Goal: Information Seeking & Learning: Learn about a topic

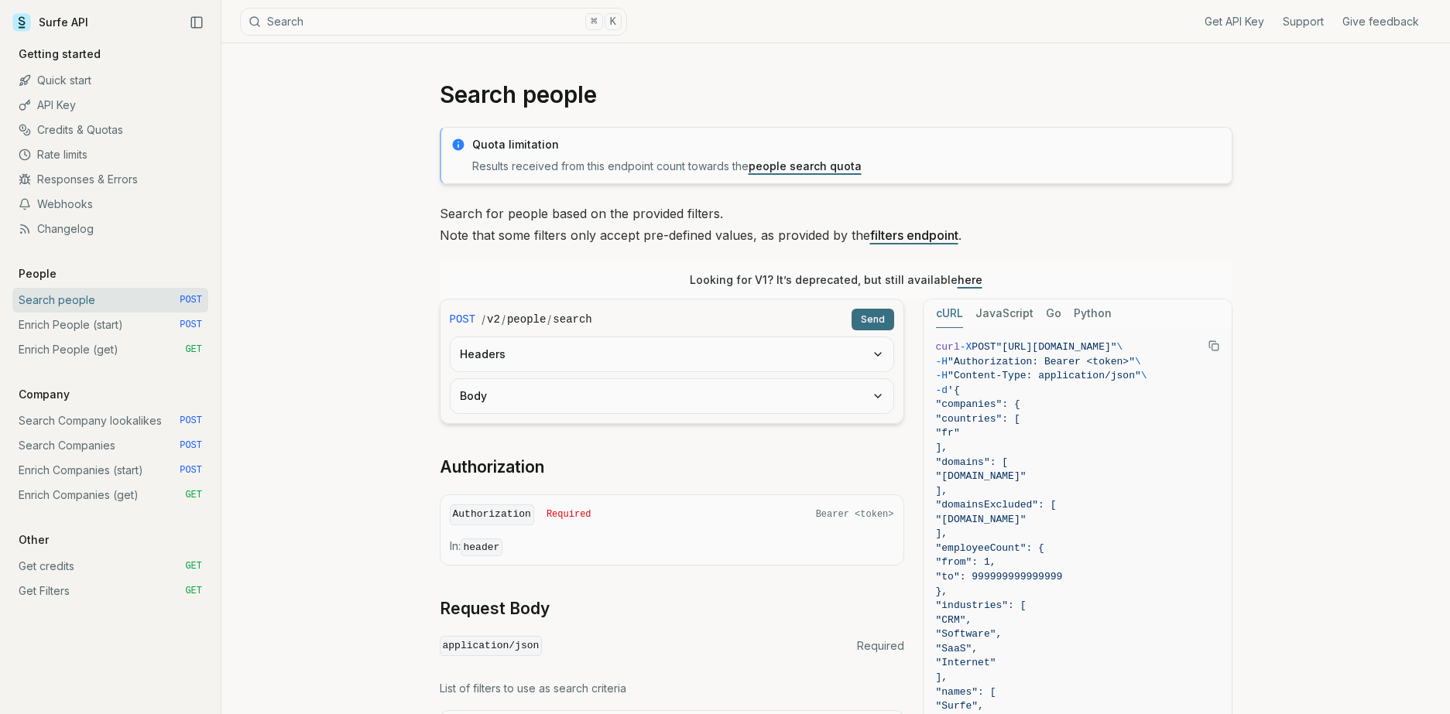
click at [819, 166] on link "people search quota" at bounding box center [804, 165] width 113 height 13
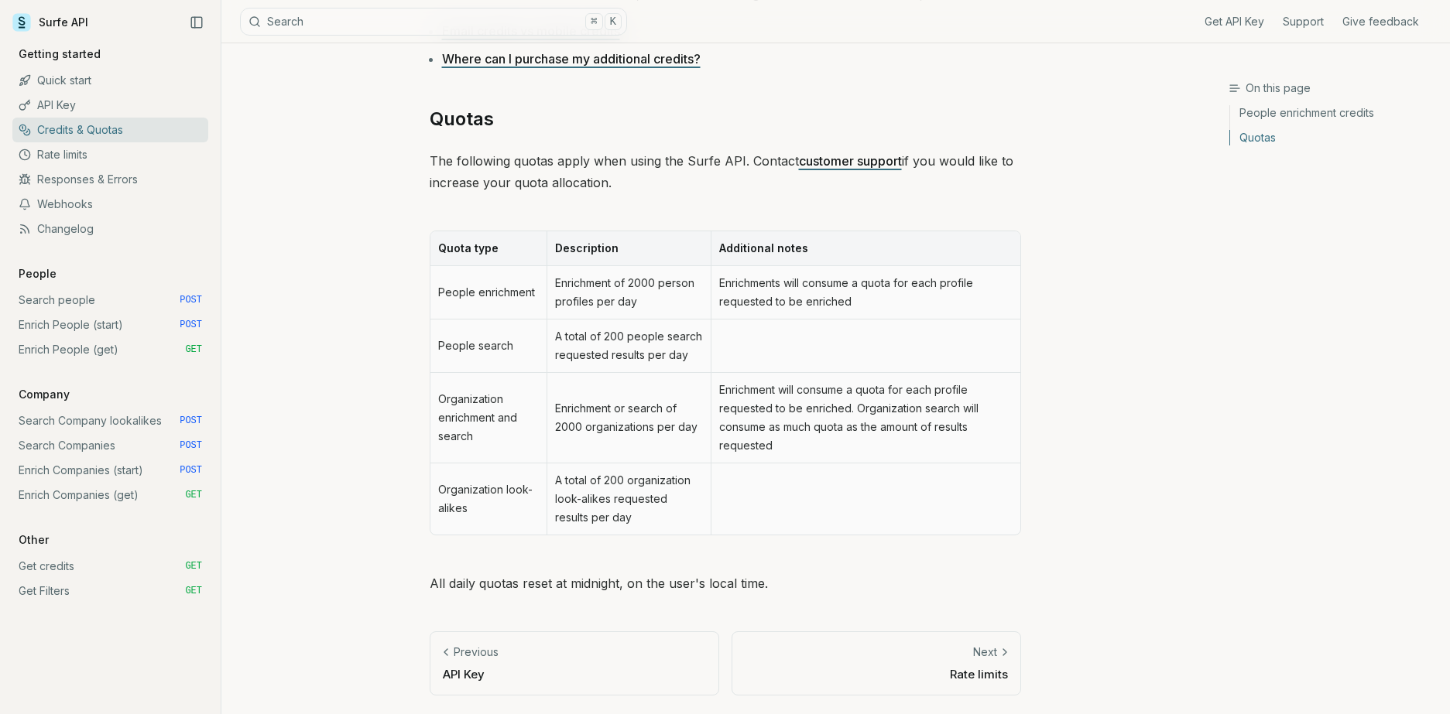
click at [632, 358] on td "A total of 200 people search requested results per day" at bounding box center [628, 346] width 164 height 53
click at [773, 360] on td at bounding box center [864, 346] width 309 height 53
click at [649, 431] on td "Enrichment or search of 2000 organizations per day" at bounding box center [628, 418] width 164 height 91
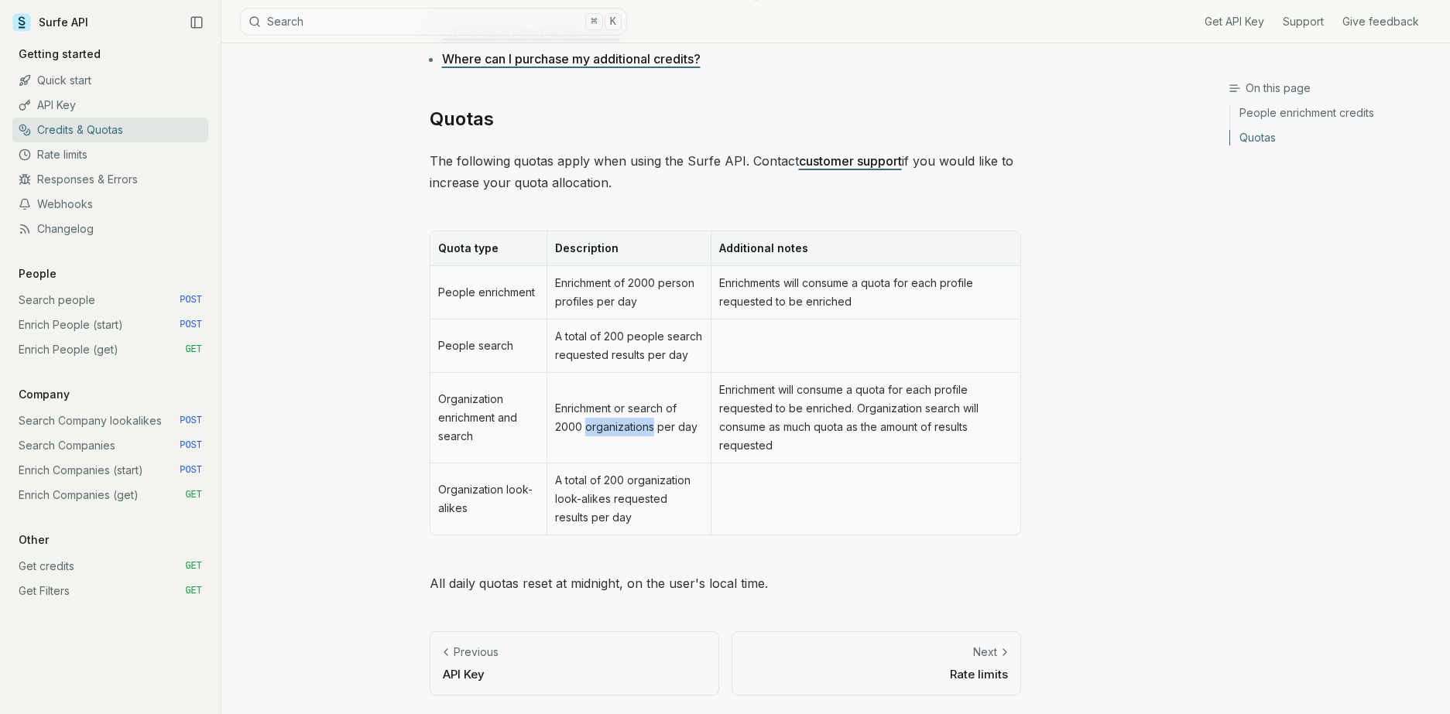
click at [649, 431] on td "Enrichment or search of 2000 organizations per day" at bounding box center [628, 418] width 164 height 91
click at [835, 430] on td "Enrichment will consume a quota for each profile requested to be enriched. Orga…" at bounding box center [864, 418] width 309 height 91
click at [836, 430] on td "Enrichment will consume a quota for each profile requested to be enriched. Orga…" at bounding box center [864, 418] width 309 height 91
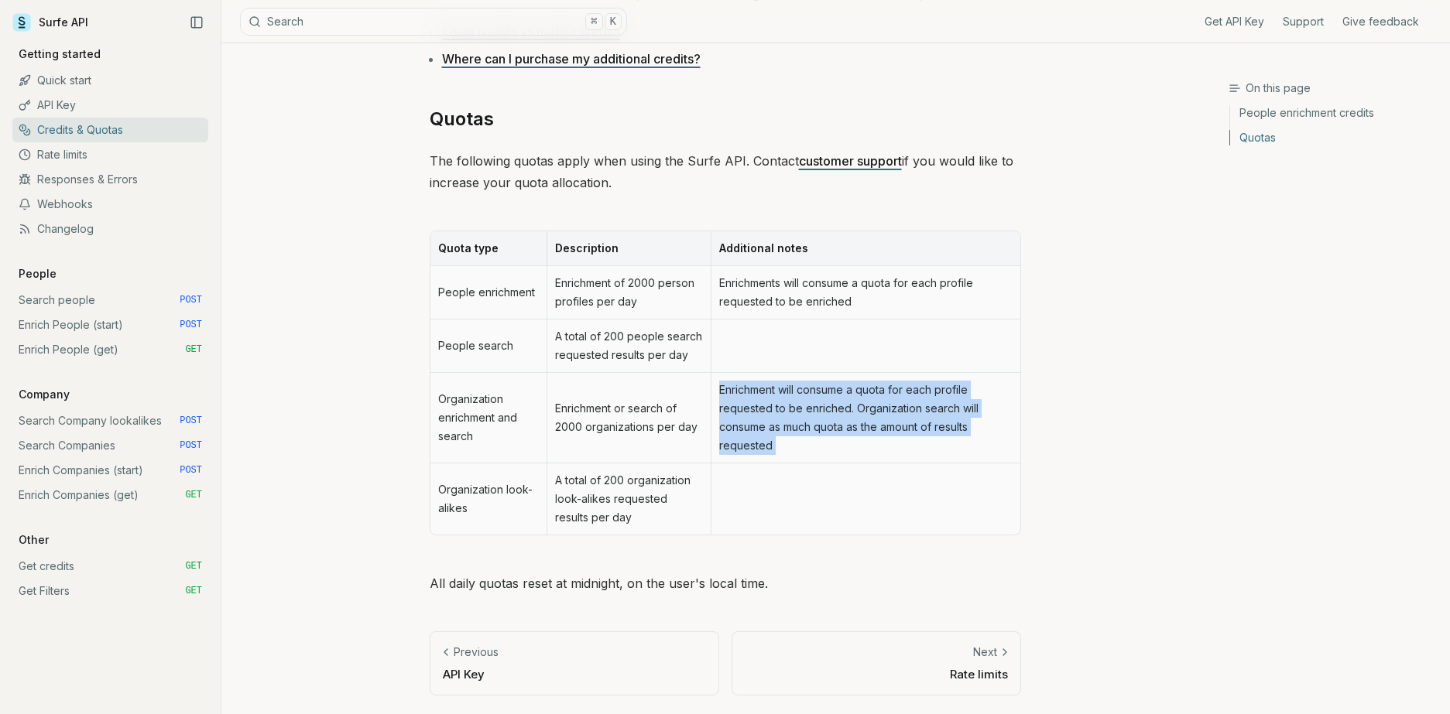
click at [836, 430] on td "Enrichment will consume a quota for each profile requested to be enriched. Orga…" at bounding box center [864, 418] width 309 height 91
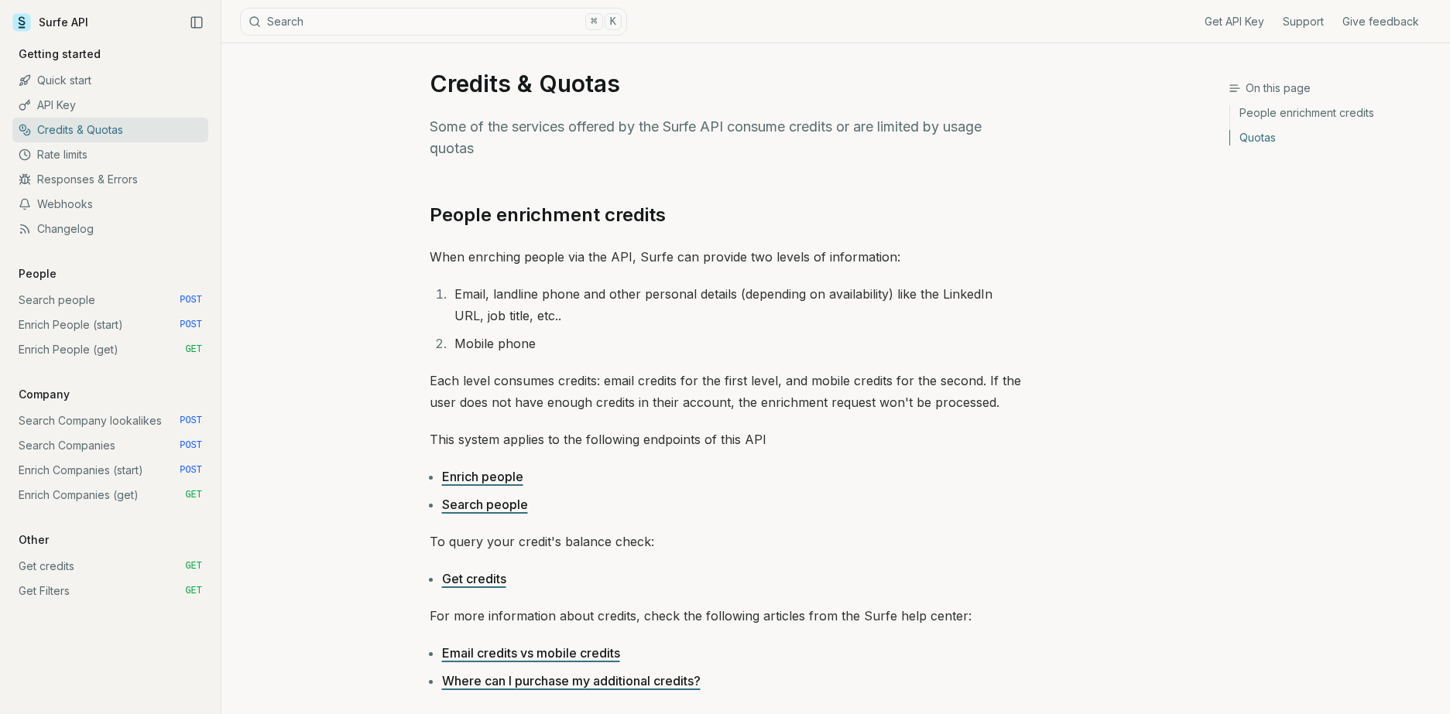
scroll to position [0, 0]
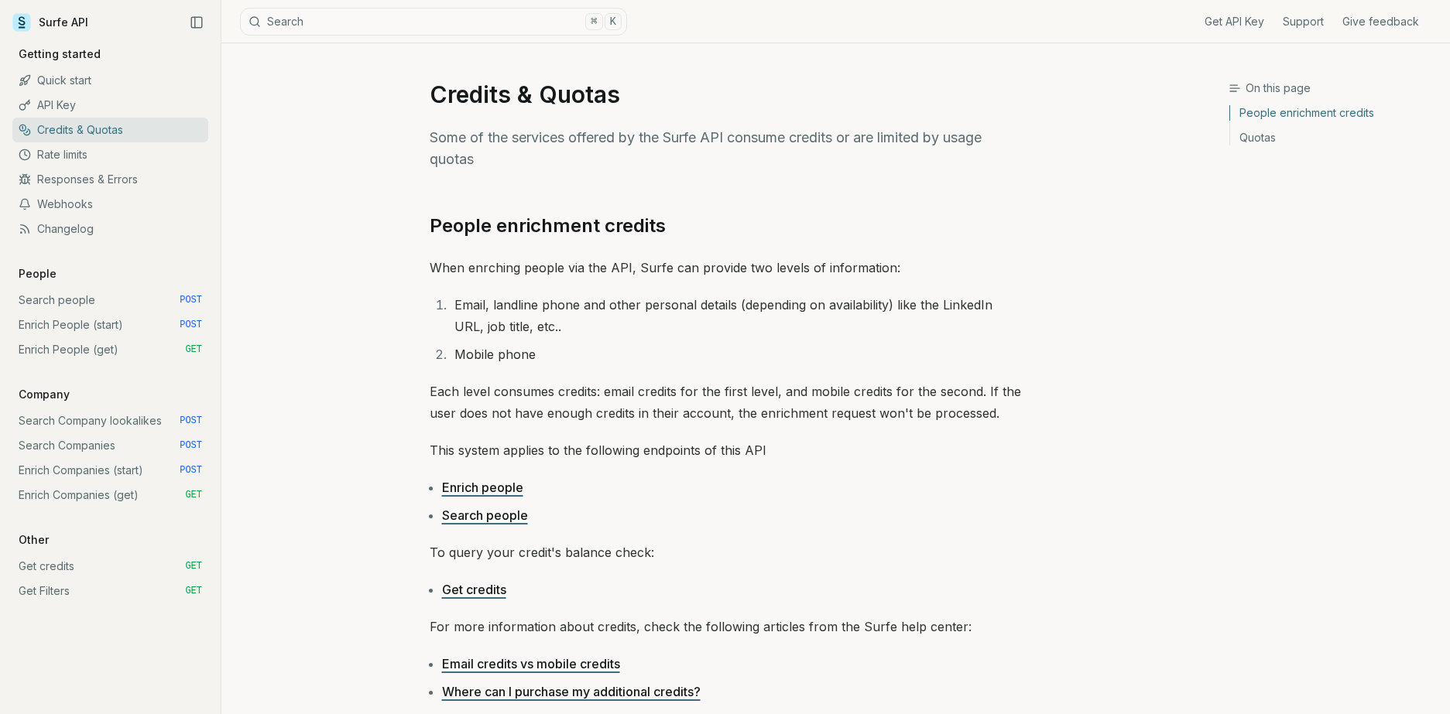
click at [79, 23] on link "Surfe API" at bounding box center [50, 22] width 76 height 23
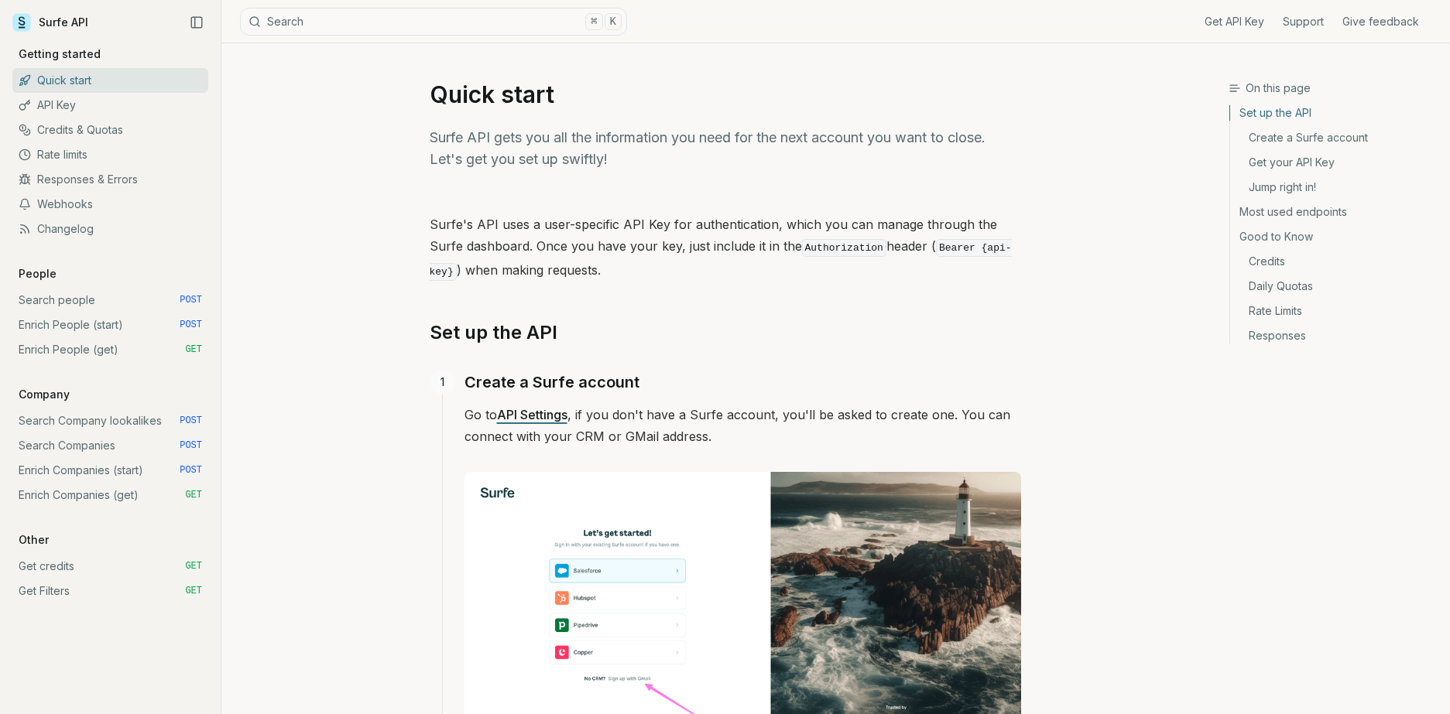
click at [39, 22] on link "Surfe API" at bounding box center [50, 22] width 76 height 23
